Goal: Transaction & Acquisition: Purchase product/service

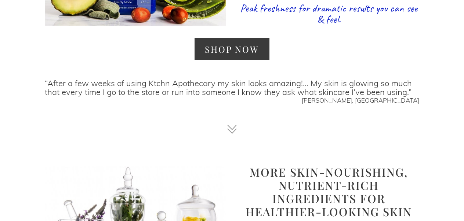
scroll to position [835, 0]
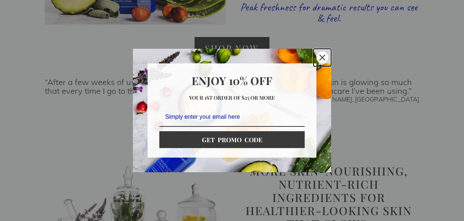
click at [324, 56] on icon "close icon" at bounding box center [322, 58] width 6 height 6
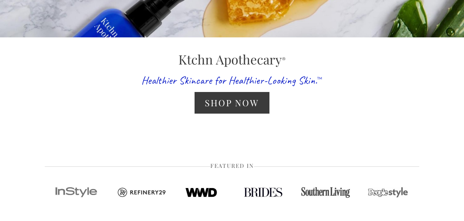
scroll to position [223, 0]
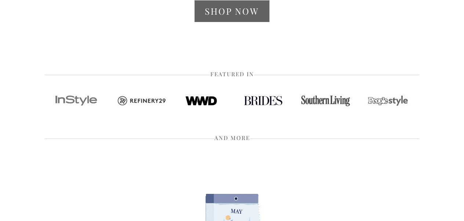
click at [232, 20] on link "Shop Now" at bounding box center [231, 11] width 74 height 22
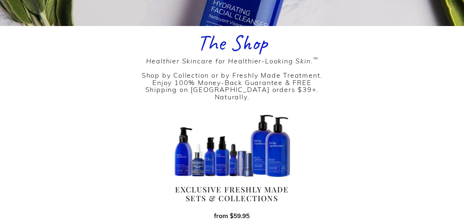
scroll to position [226, 0]
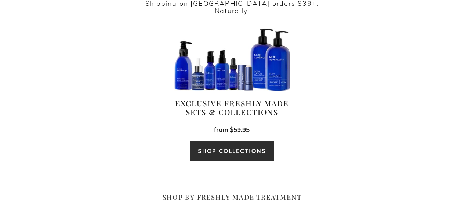
click at [229, 141] on link "SHOP COLLECTIONS" at bounding box center [231, 151] width 85 height 21
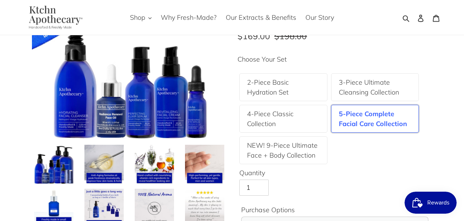
scroll to position [63, 0]
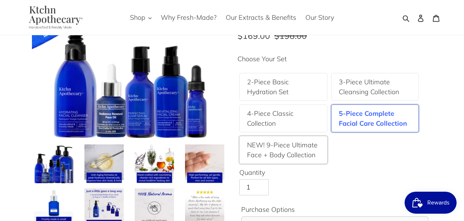
click at [283, 152] on label "NEW! 9-Piece Ultimate Face + Body Collection" at bounding box center [283, 150] width 73 height 20
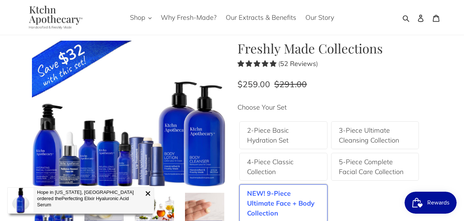
scroll to position [15, 0]
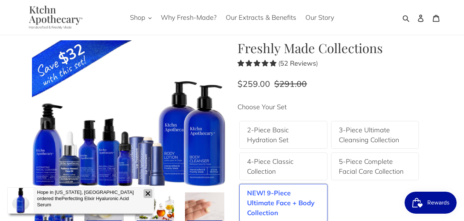
click at [149, 195] on icon at bounding box center [148, 193] width 4 height 4
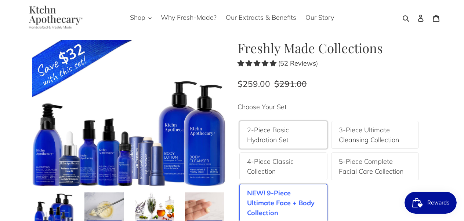
click at [310, 134] on label "2-Piece Basic Hydration Set" at bounding box center [283, 135] width 73 height 20
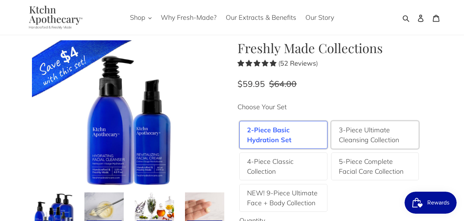
click at [363, 136] on label "3-Piece Ultimate Cleansing Collection" at bounding box center [375, 135] width 73 height 20
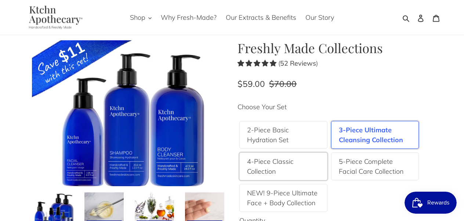
click at [306, 171] on label "4-Piece Classic Collection" at bounding box center [283, 167] width 73 height 20
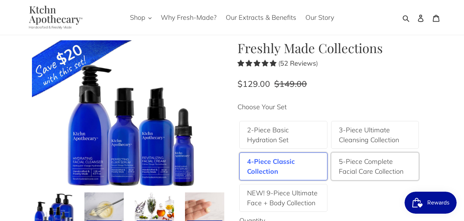
click at [370, 177] on div "5-Piece Complete Facial Care Collection" at bounding box center [375, 167] width 88 height 28
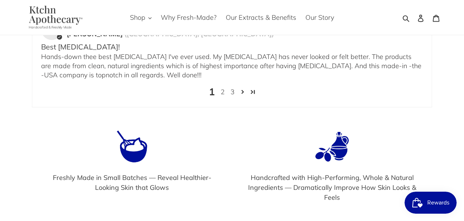
scroll to position [1556, 0]
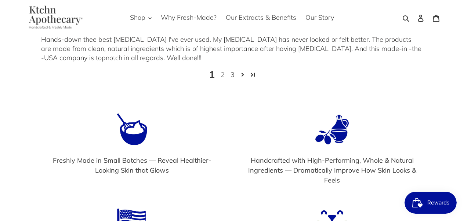
click at [222, 80] on link "2" at bounding box center [223, 75] width 10 height 10
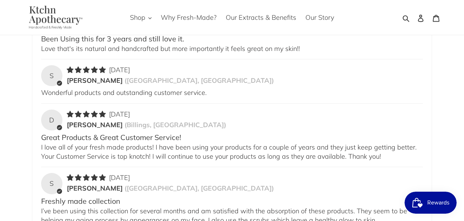
scroll to position [1367, 0]
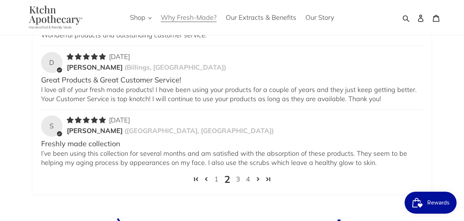
click at [186, 16] on span "Why Fresh-Made?" at bounding box center [189, 17] width 56 height 9
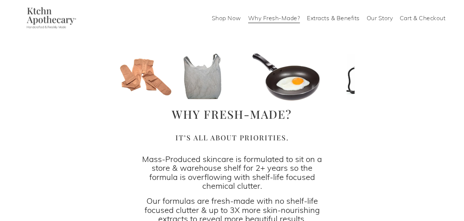
click at [222, 19] on link "Shop Now" at bounding box center [226, 18] width 29 height 12
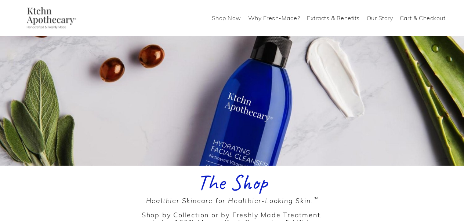
click at [280, 17] on link "Why Fresh-Made?" at bounding box center [274, 18] width 52 height 12
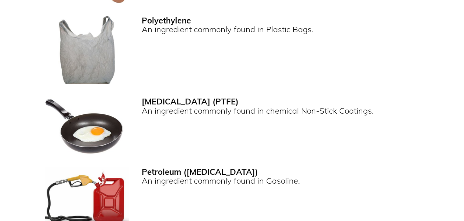
scroll to position [468, 0]
